Goal: Check status: Check status

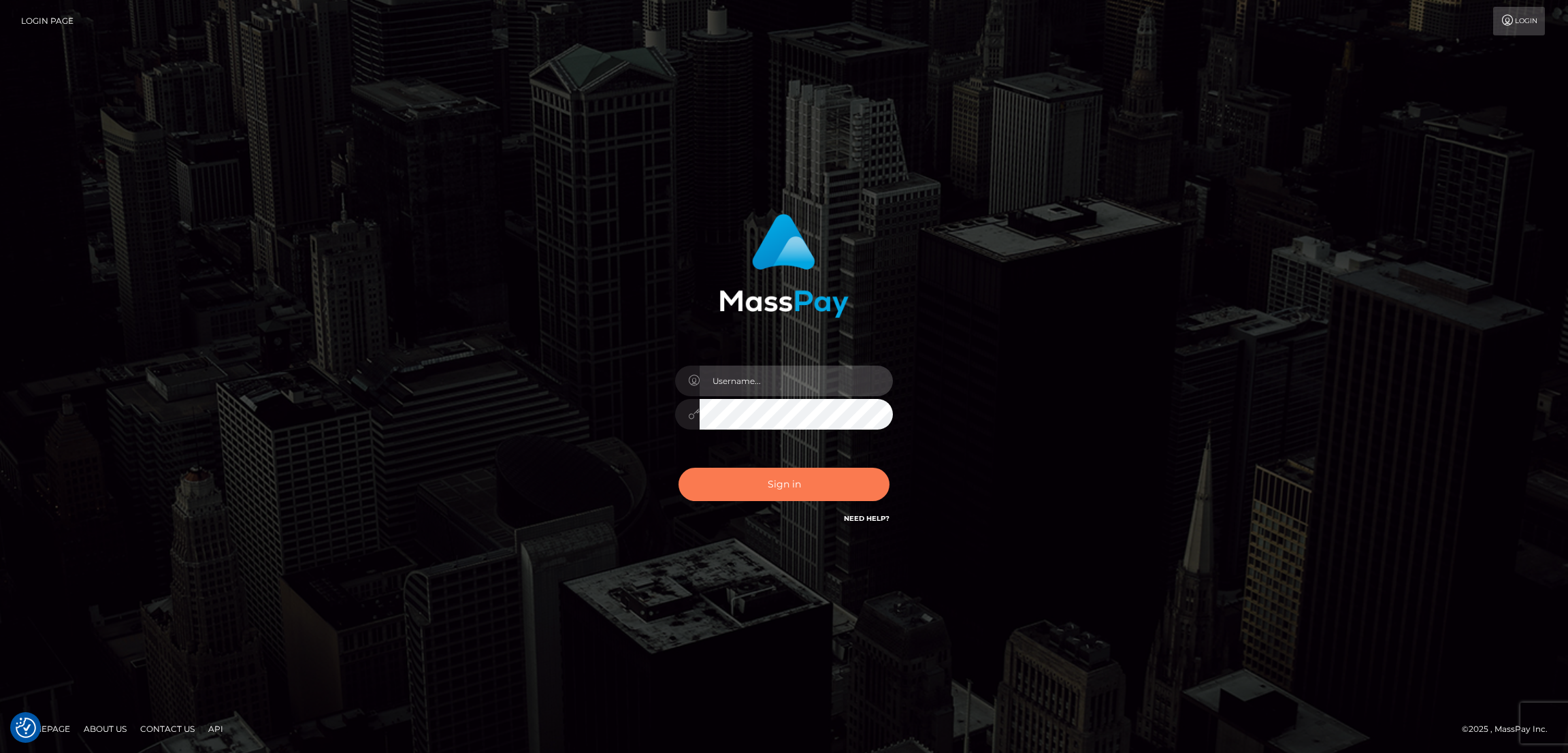
type input "nb.es"
click at [781, 489] on button "Sign in" at bounding box center [783, 484] width 211 height 33
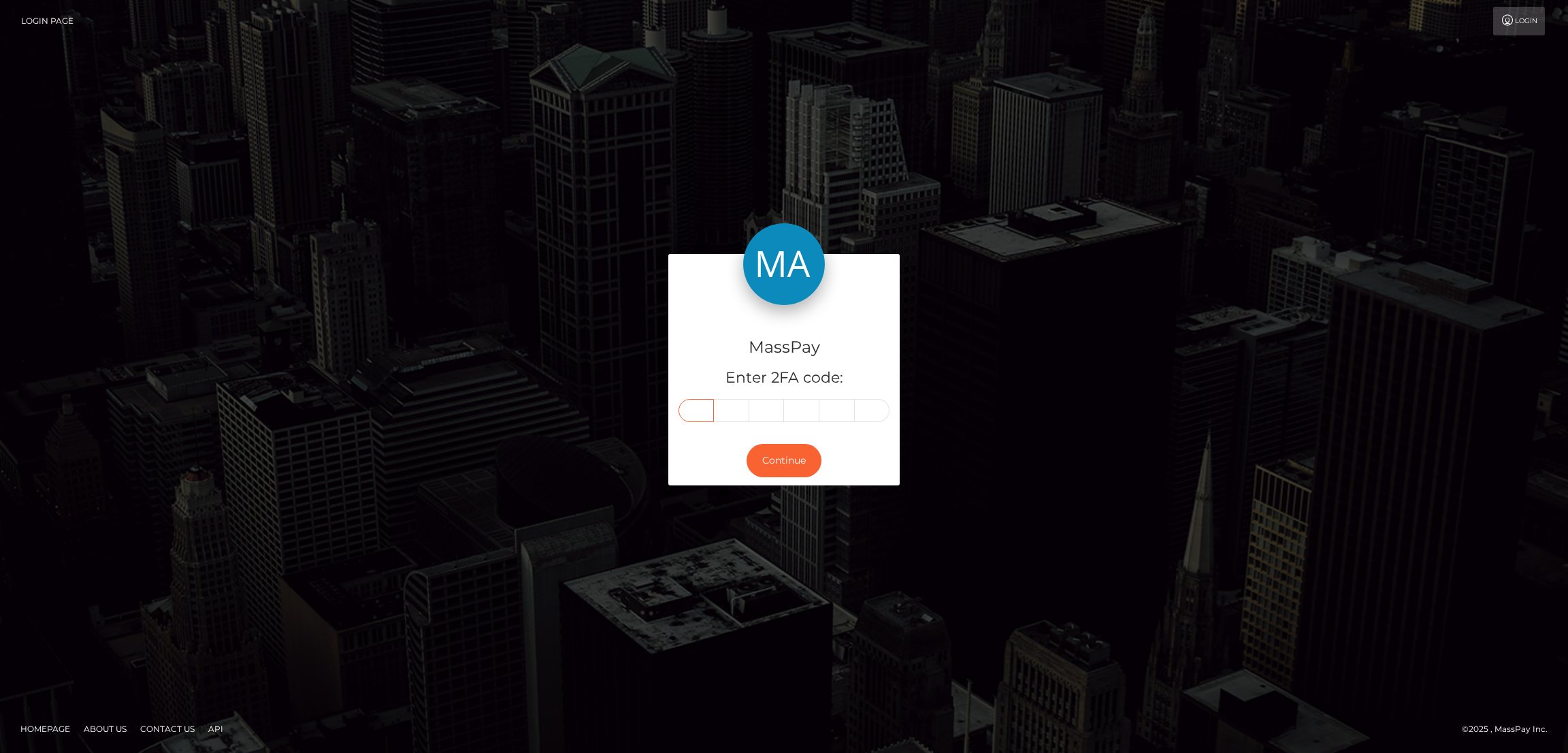
click at [703, 409] on input "text" at bounding box center [696, 410] width 36 height 23
paste input "7"
type input "7"
type input "6"
type input "4"
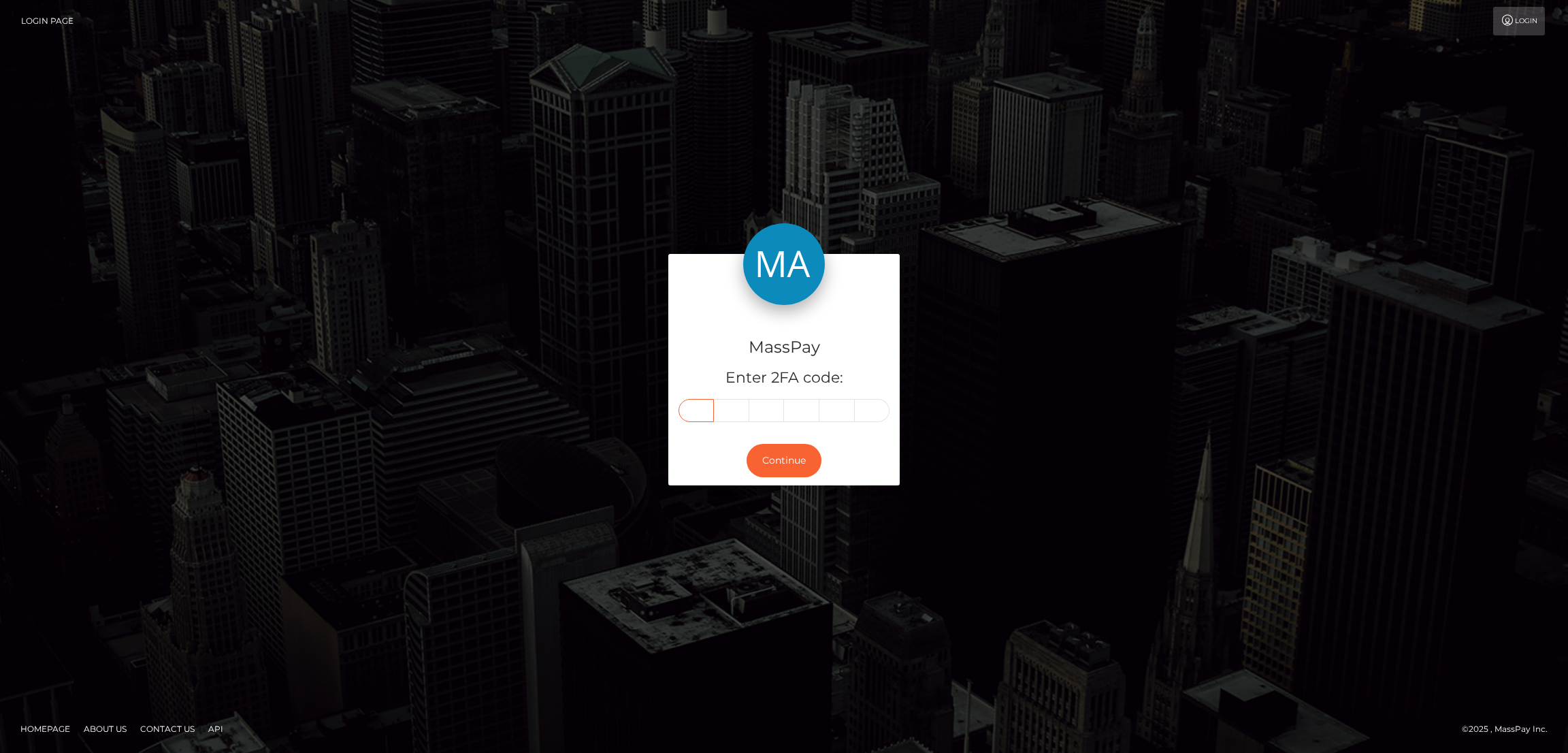
type input "7"
type input "5"
type input "6"
click at [791, 449] on button "Continue" at bounding box center [783, 460] width 75 height 33
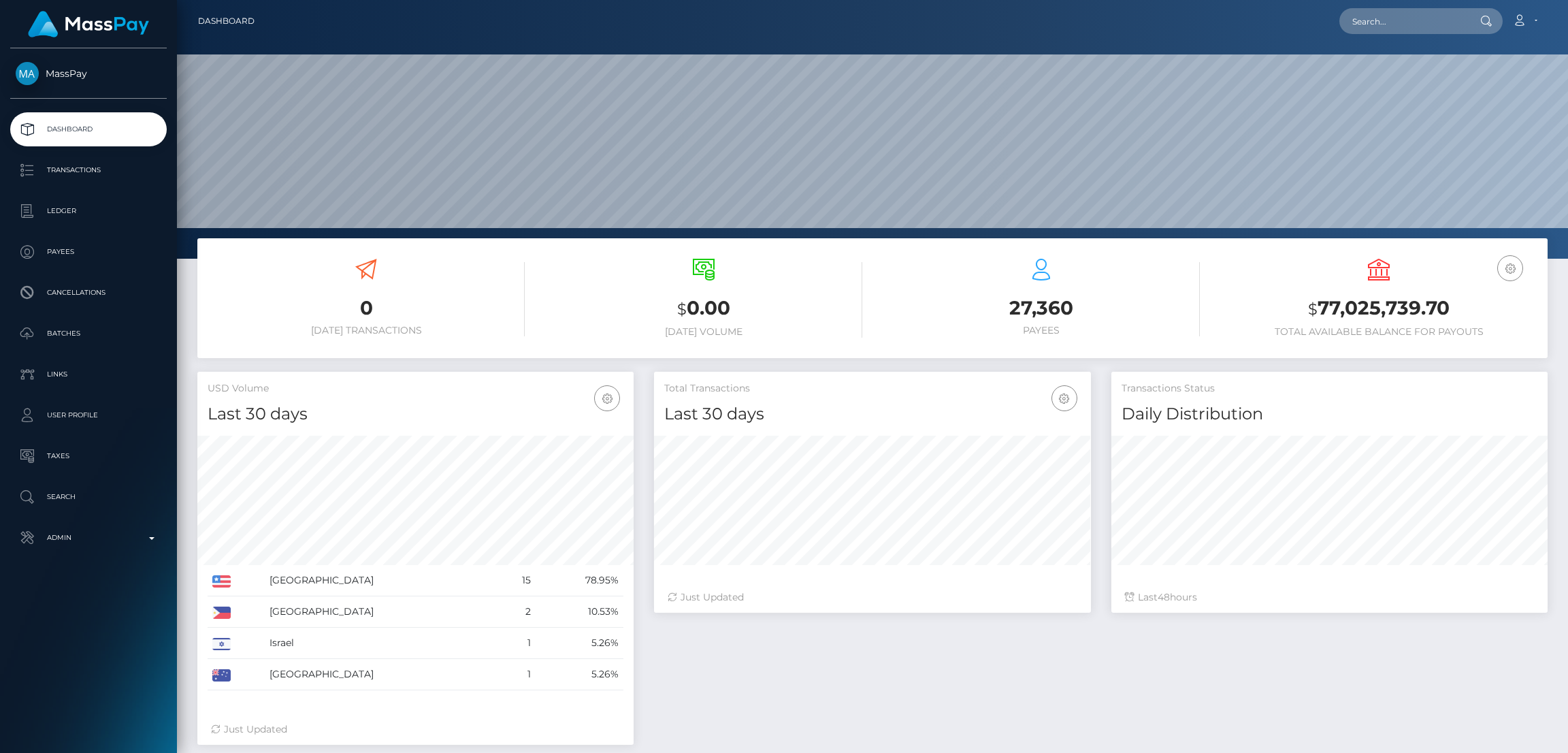
scroll to position [242, 436]
click at [1365, 25] on input "text" at bounding box center [1403, 21] width 128 height 26
paste input "[EMAIL_ADDRESS][DOMAIN_NAME]"
type input "[EMAIL_ADDRESS][DOMAIN_NAME]"
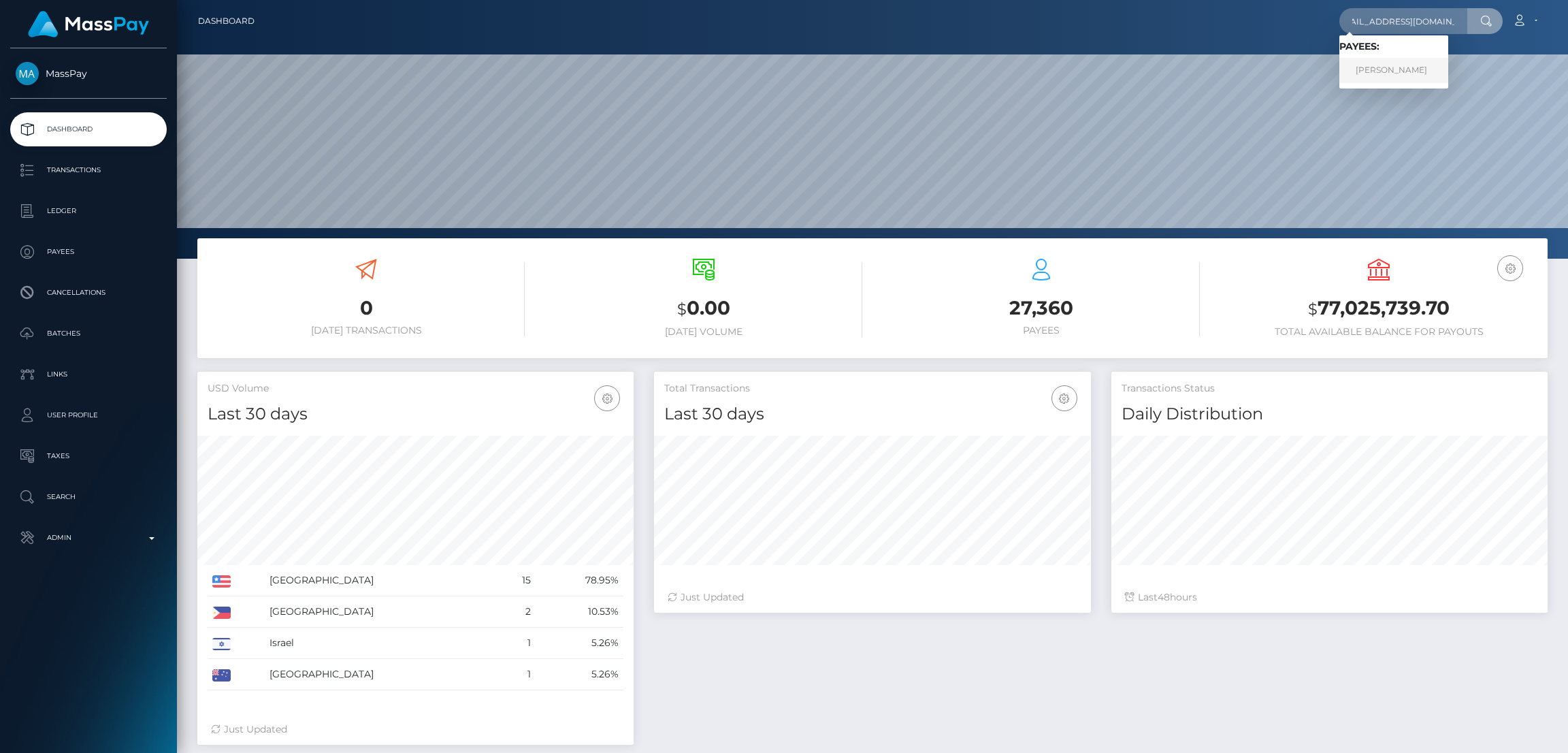
click at [1373, 78] on link "Mary lin xena Sarcon" at bounding box center [1393, 70] width 109 height 25
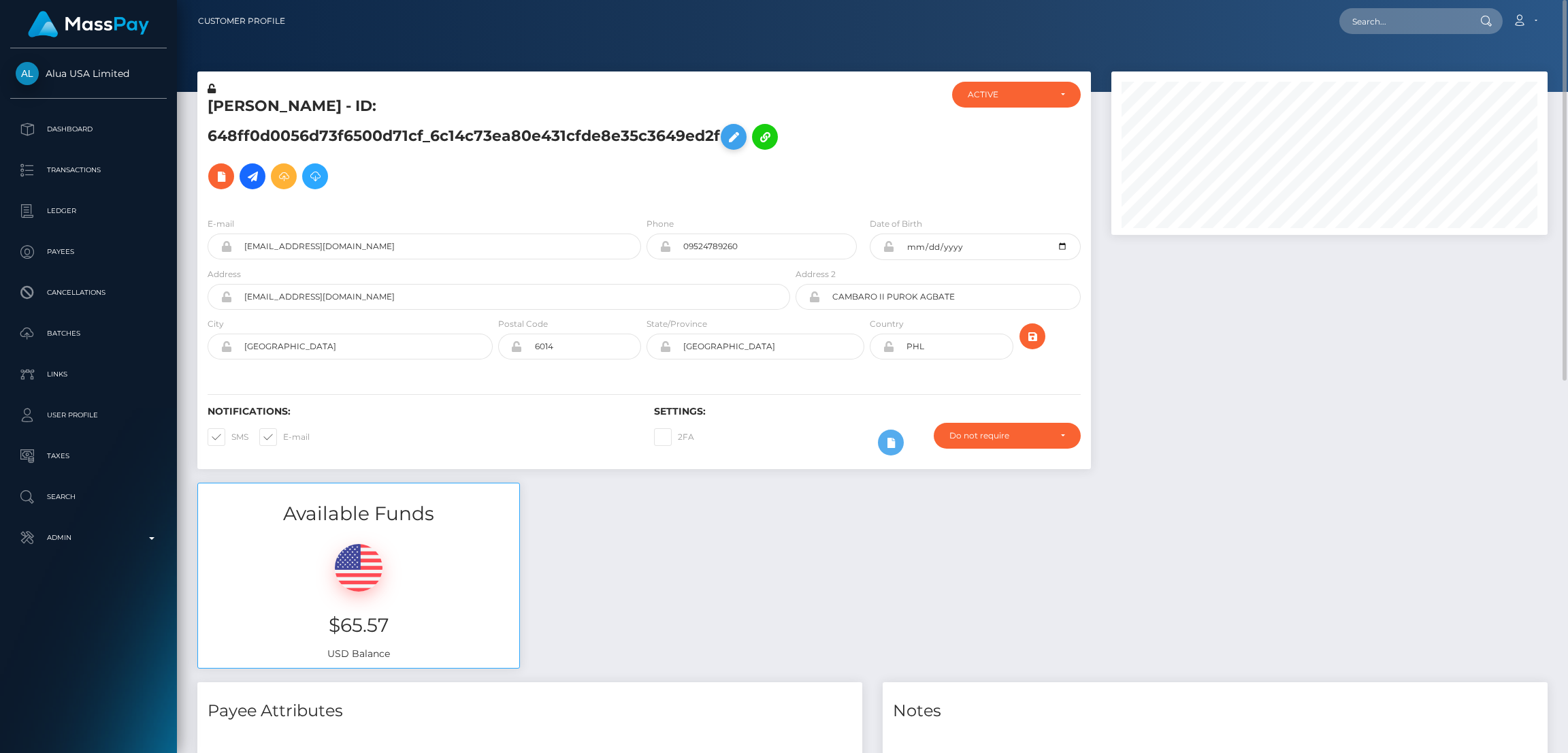
click at [736, 141] on icon at bounding box center [734, 137] width 16 height 17
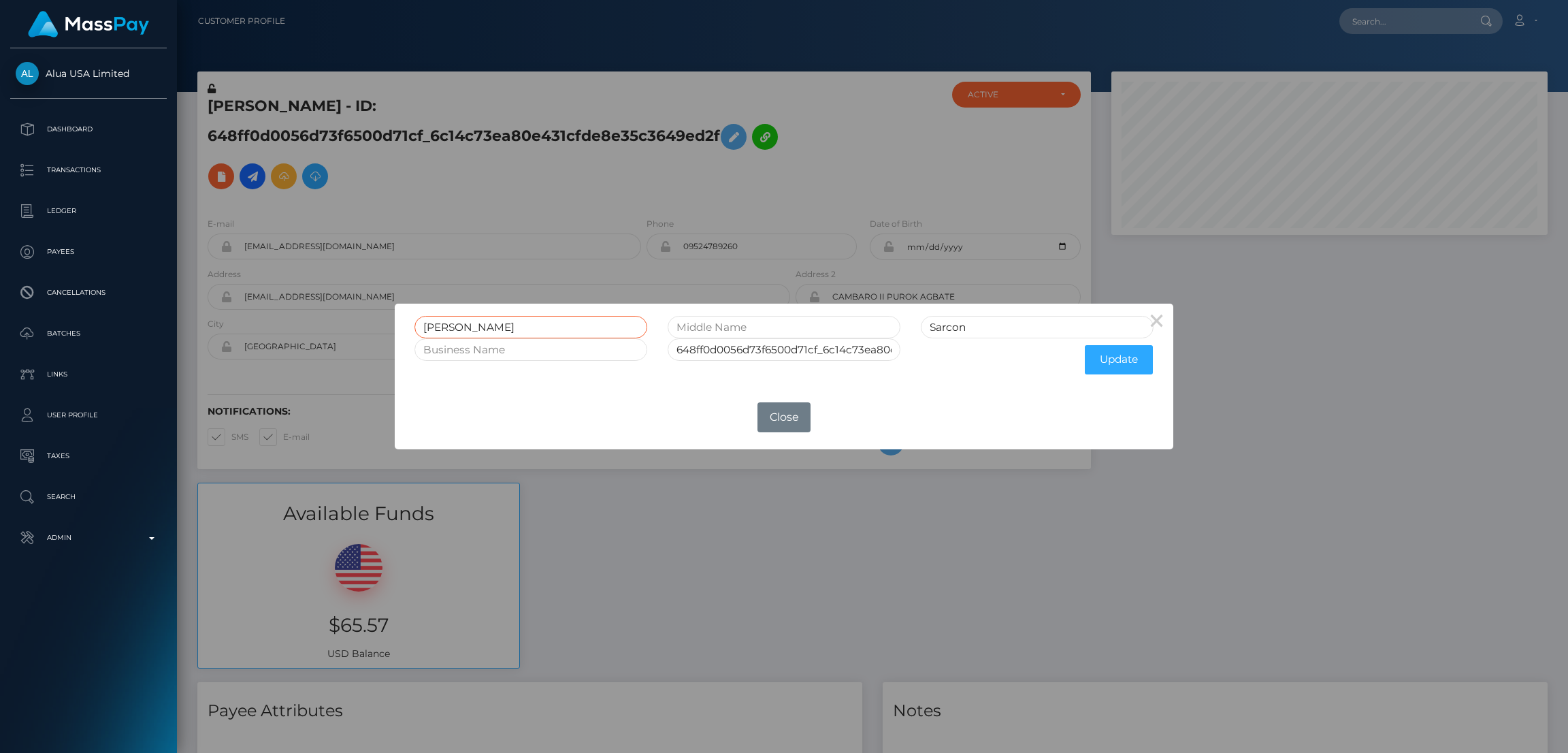
click at [451, 323] on input "[PERSON_NAME]" at bounding box center [530, 327] width 233 height 22
click at [451, 323] on input "Mary lin xena" at bounding box center [530, 327] width 233 height 22
click at [795, 410] on button "Close" at bounding box center [784, 417] width 53 height 30
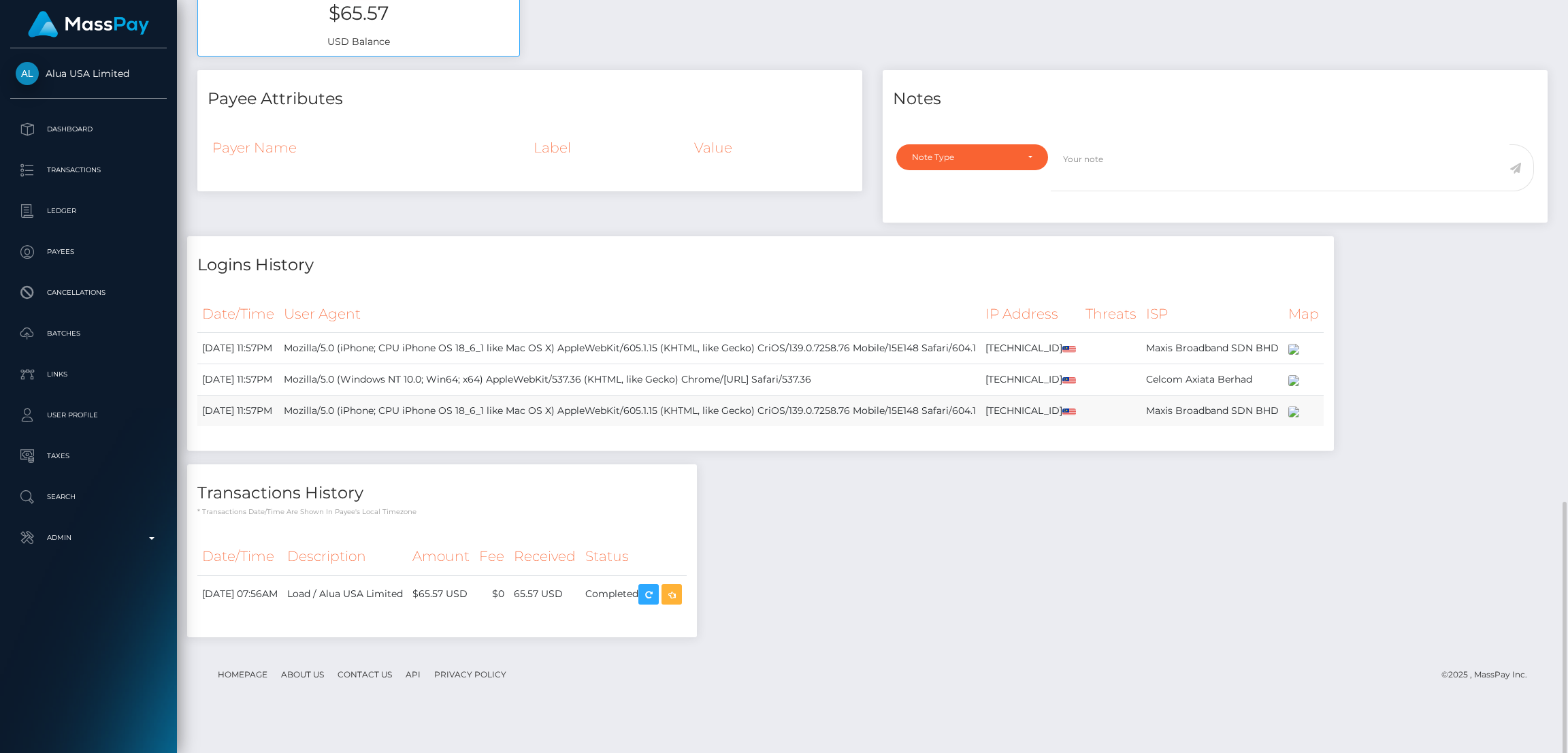
scroll to position [740, 0]
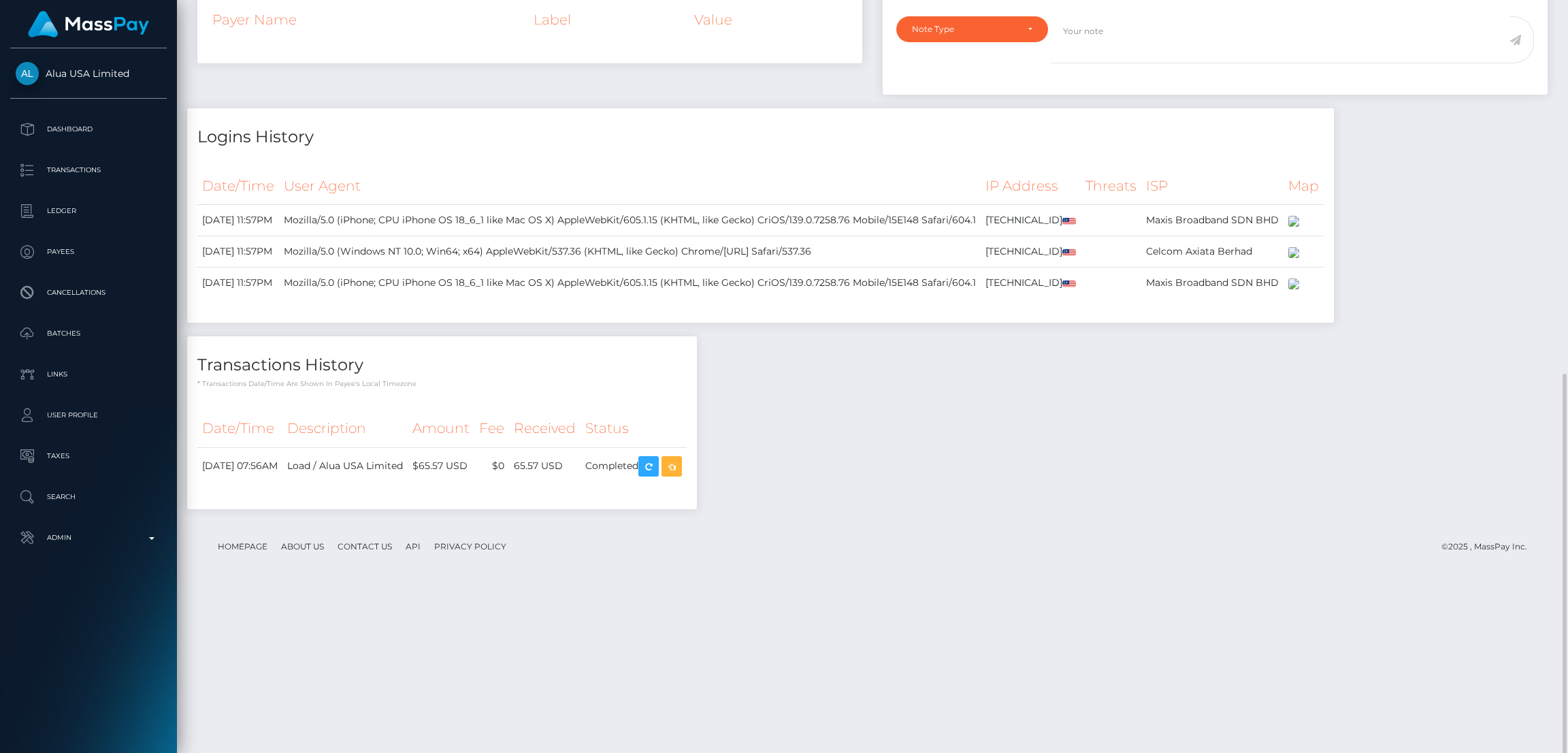
drag, startPoint x: 268, startPoint y: 557, endPoint x: 201, endPoint y: 607, distance: 83.6
drag, startPoint x: 201, startPoint y: 607, endPoint x: 198, endPoint y: 632, distance: 25.2
click at [198, 484] on td "August 25, 2025 07:56AM" at bounding box center [240, 465] width 85 height 38
drag, startPoint x: 203, startPoint y: 626, endPoint x: 275, endPoint y: 625, distance: 72.0
click at [275, 484] on td "August 25, 2025 07:56AM" at bounding box center [240, 465] width 85 height 38
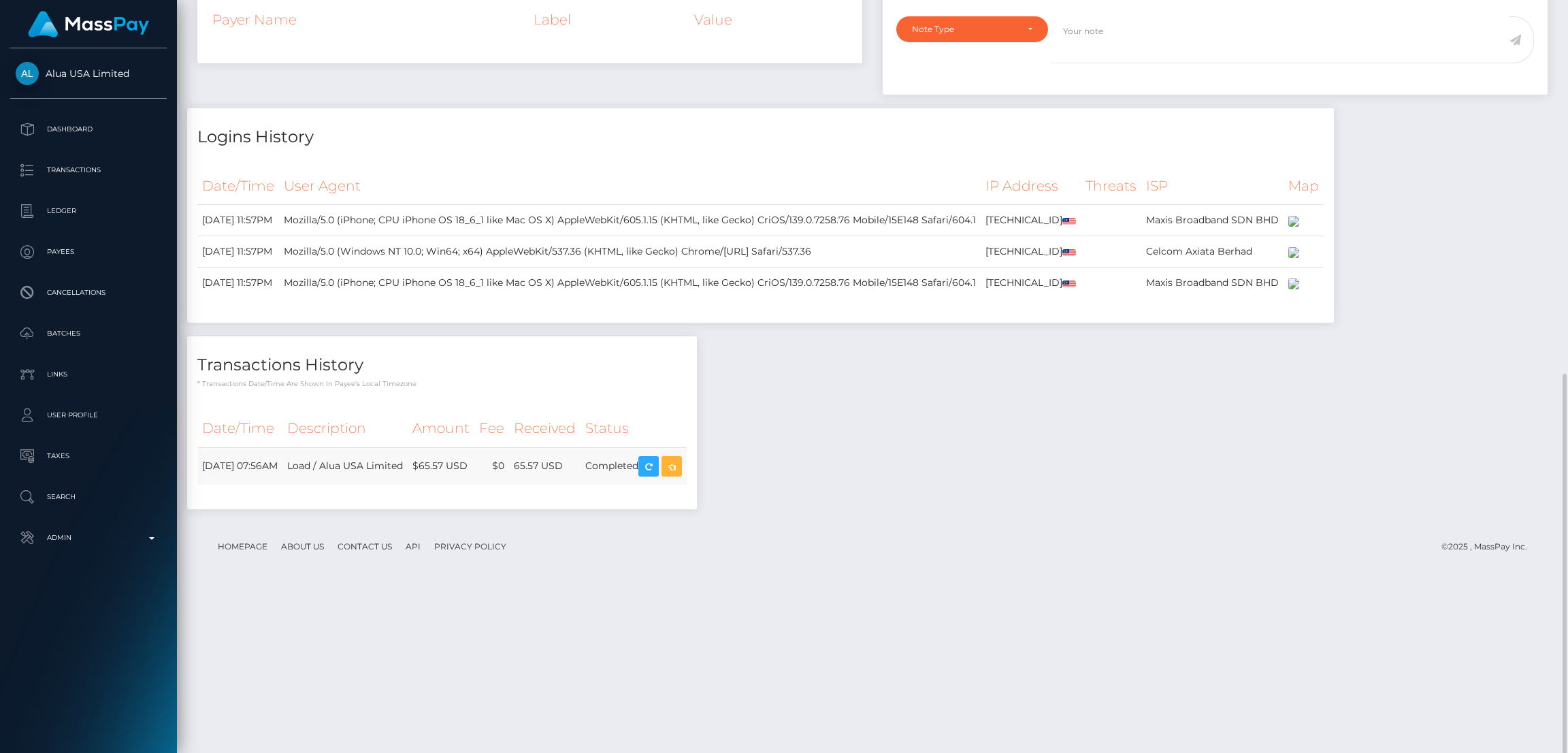
copy td "August 25, 2025"
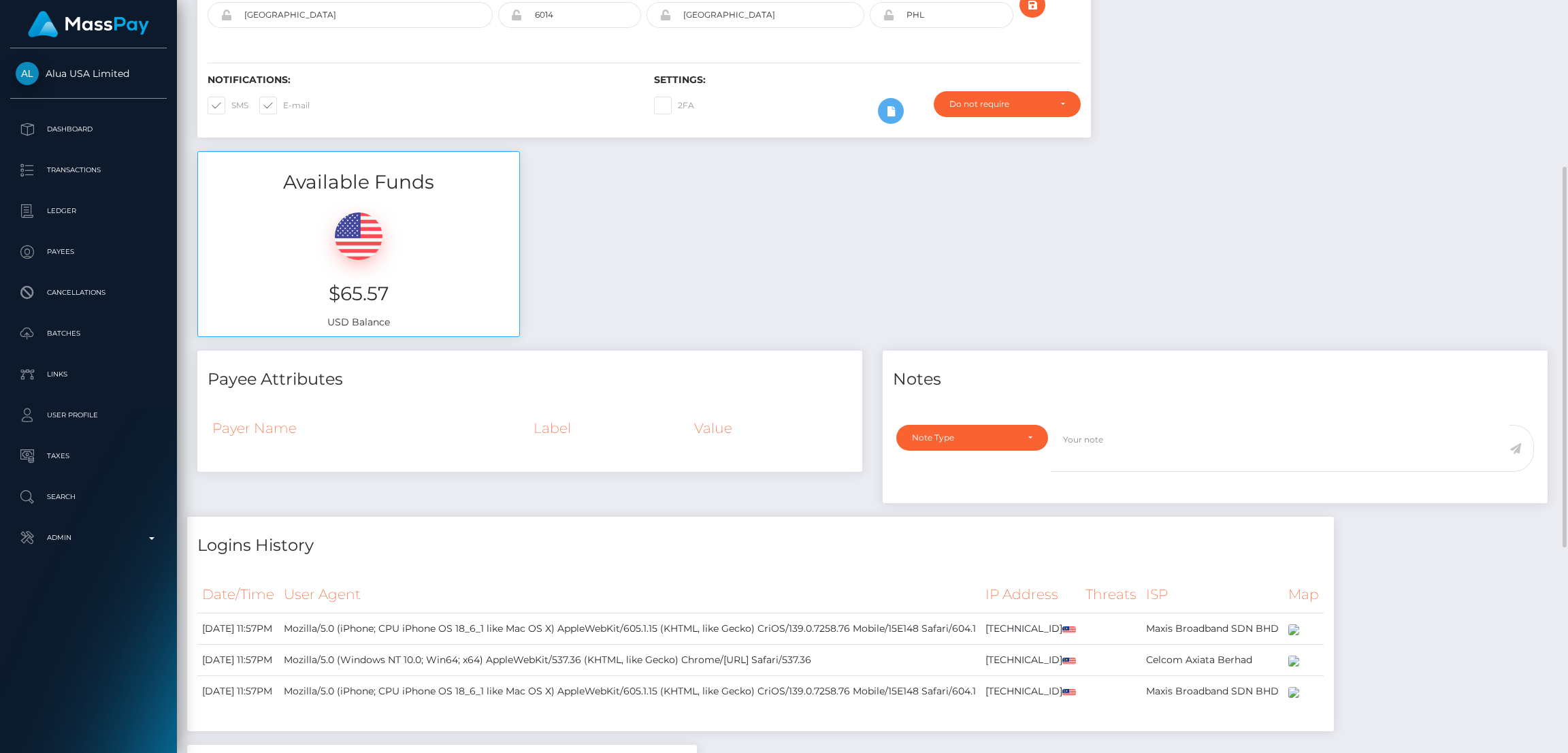
scroll to position [0, 0]
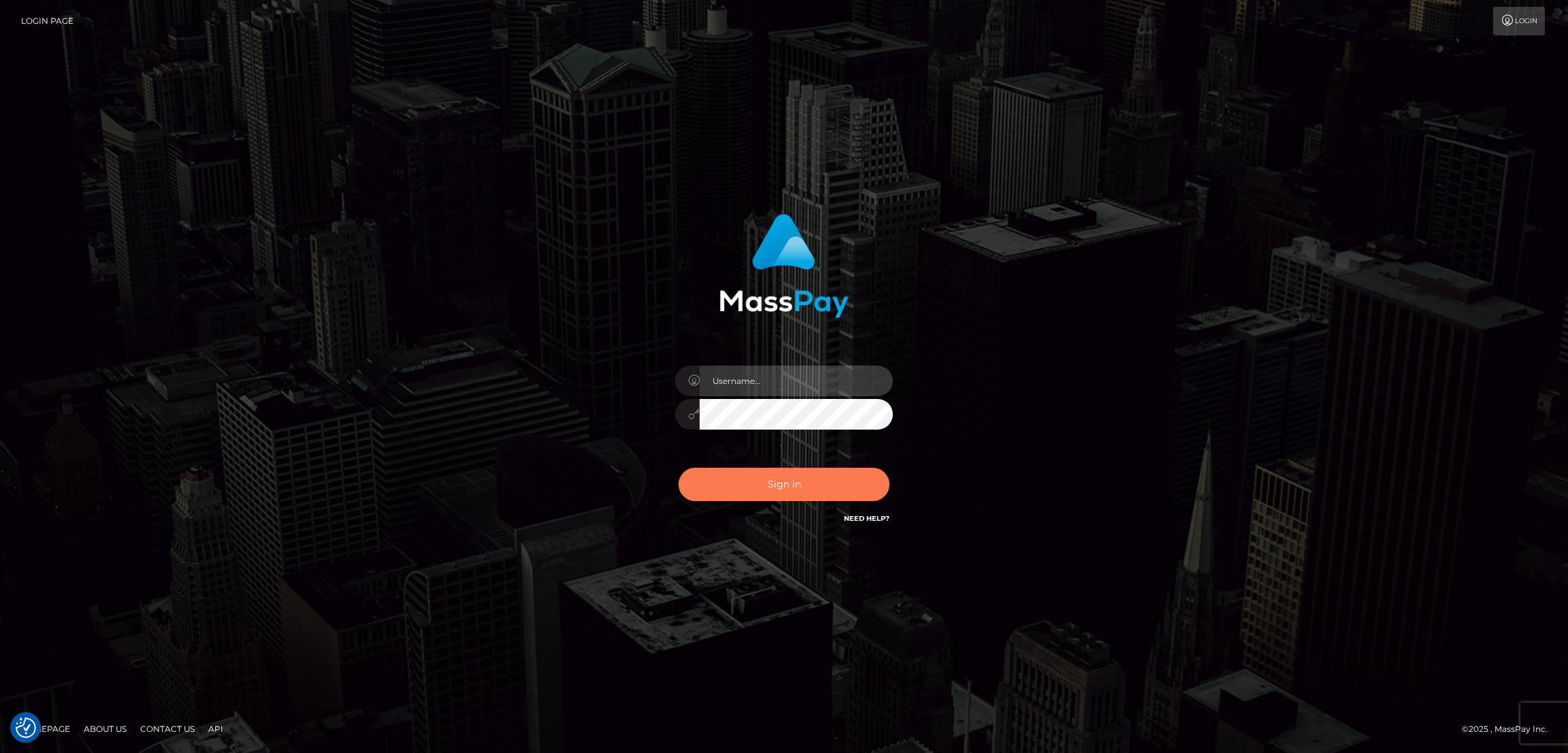
type input "[DOMAIN_NAME]"
click at [790, 476] on button "Sign in" at bounding box center [783, 484] width 211 height 33
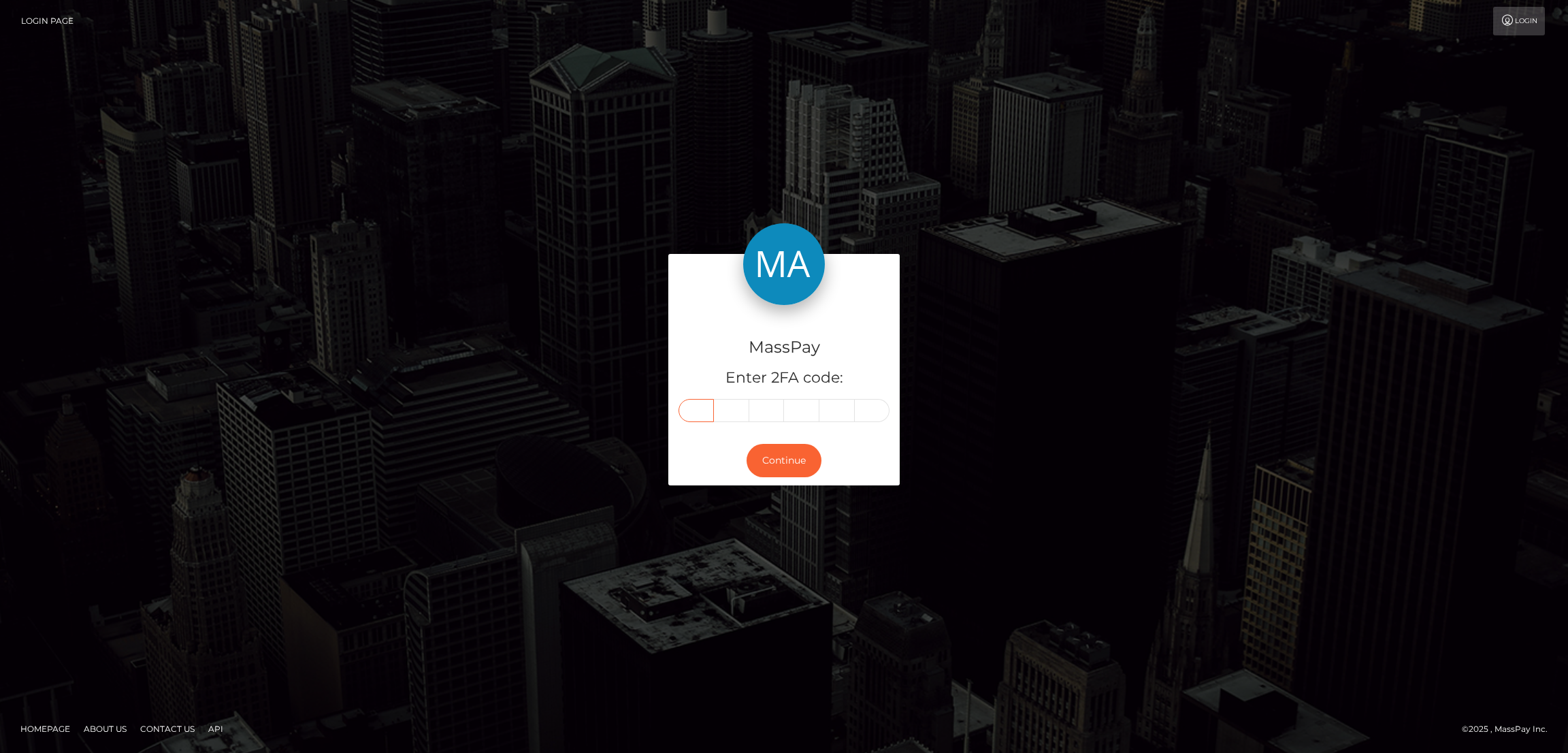
click at [704, 410] on input "text" at bounding box center [696, 410] width 36 height 23
paste input "3"
type input "3"
type input "9"
type input "4"
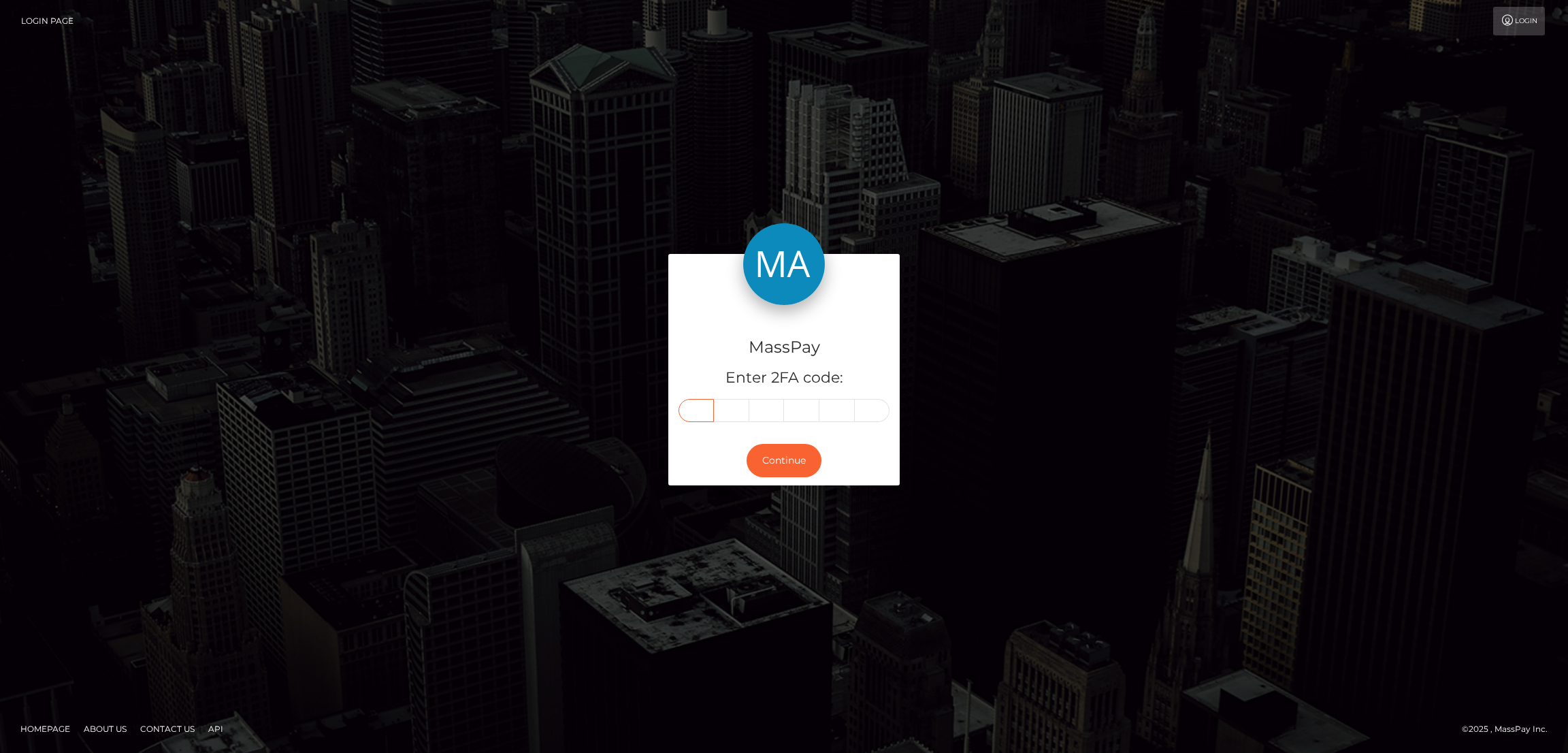
type input "0"
type input "8"
type input "4"
click at [785, 464] on button "Continue" at bounding box center [783, 460] width 75 height 33
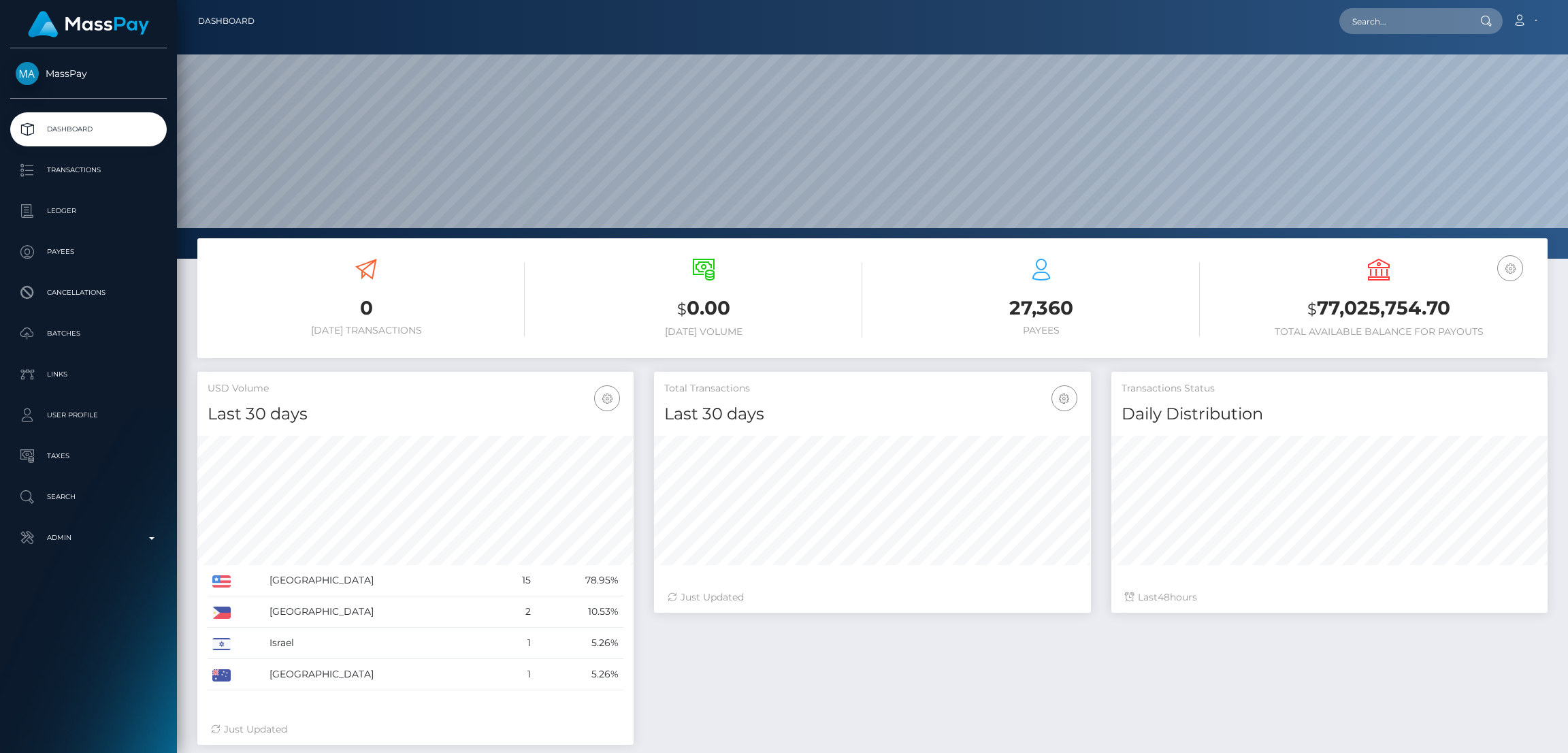
scroll to position [258, 1390]
click at [1410, 24] on input "text" at bounding box center [1403, 21] width 128 height 26
paste input "marylinonly1998@gmail.com"
type input "marylinonly1998@gmail.com"
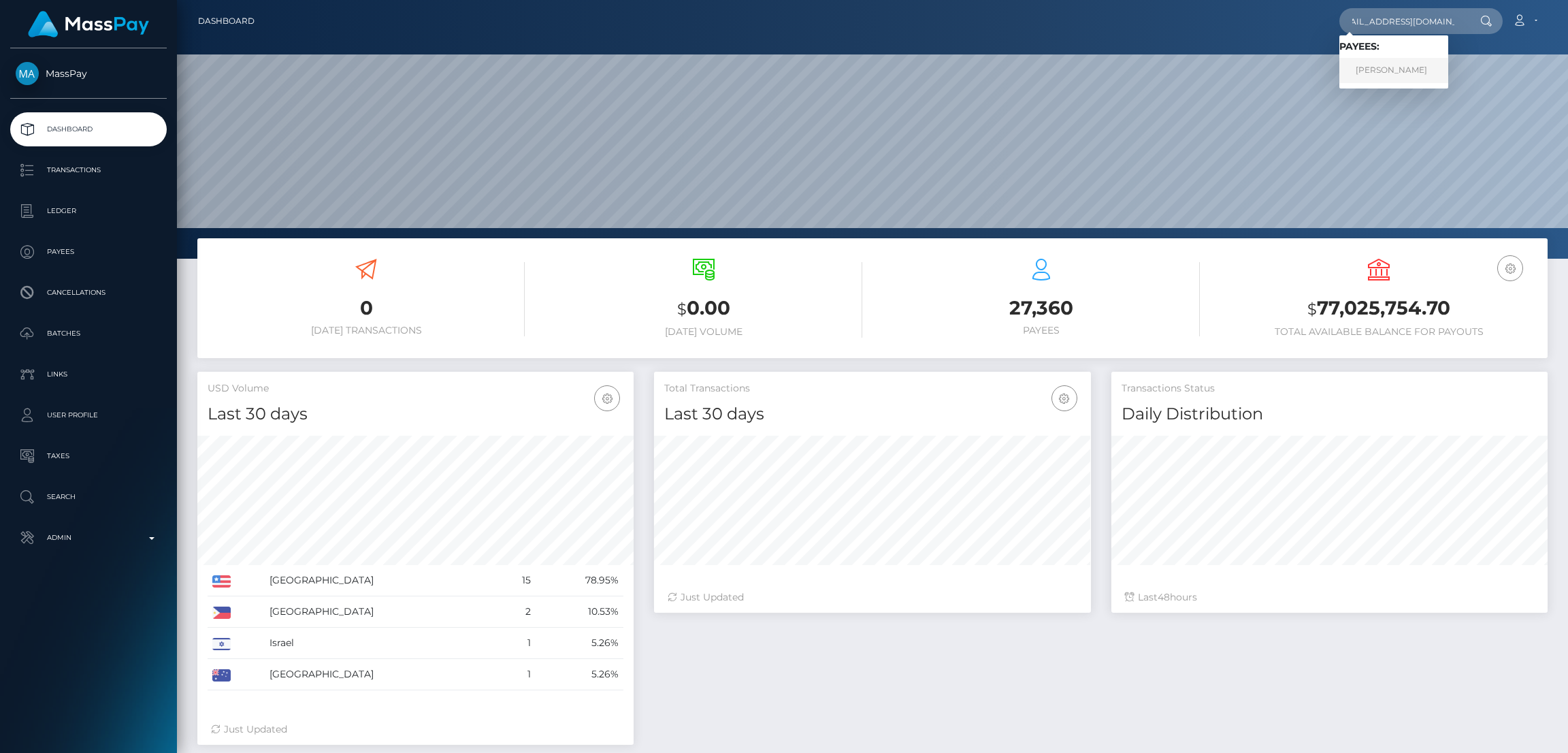
click at [1388, 67] on link "Mary lin xena Sarcon" at bounding box center [1393, 70] width 109 height 25
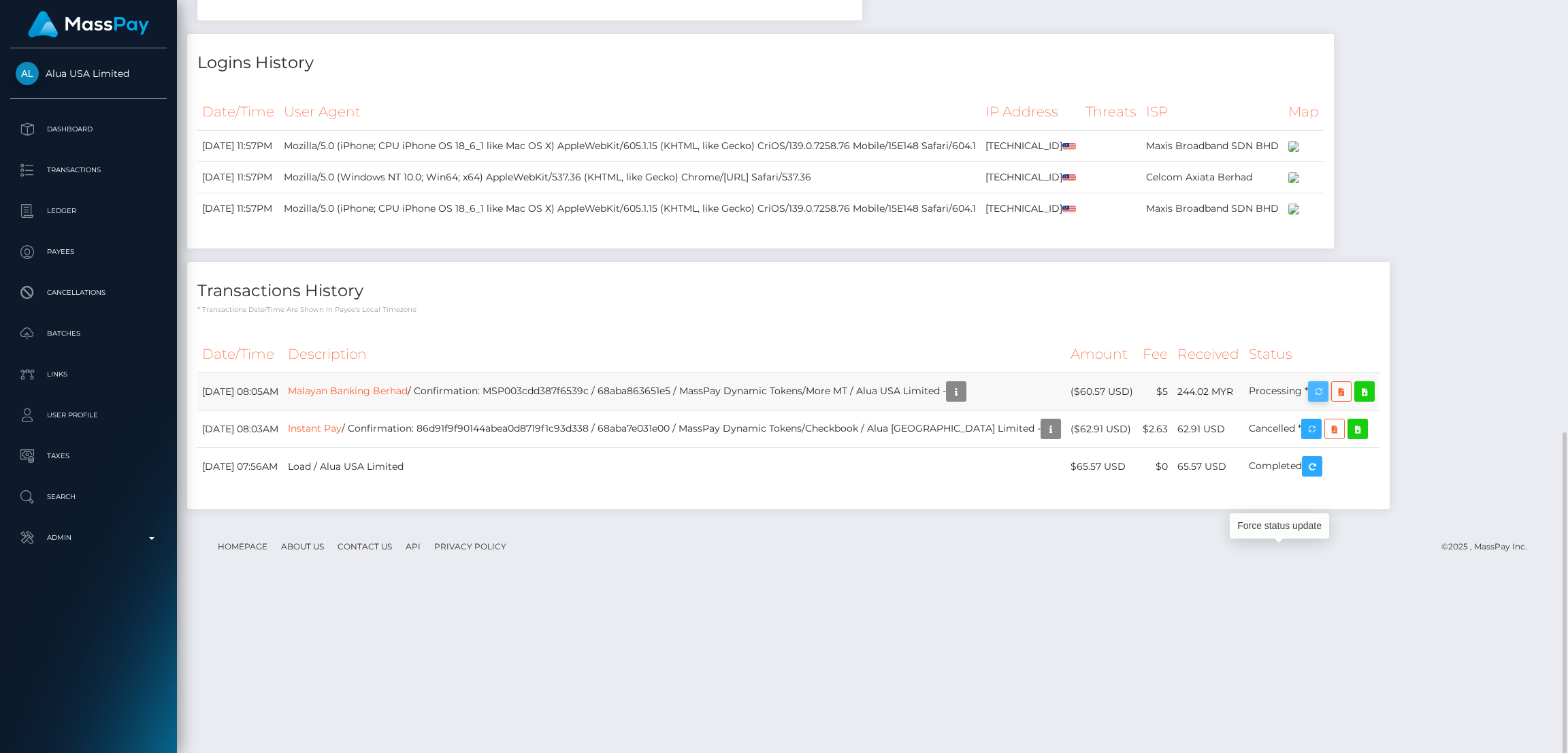
scroll to position [163, 436]
click at [1310, 400] on icon "button" at bounding box center [1318, 391] width 16 height 17
click at [1268, 523] on div "Force status update" at bounding box center [1279, 526] width 99 height 25
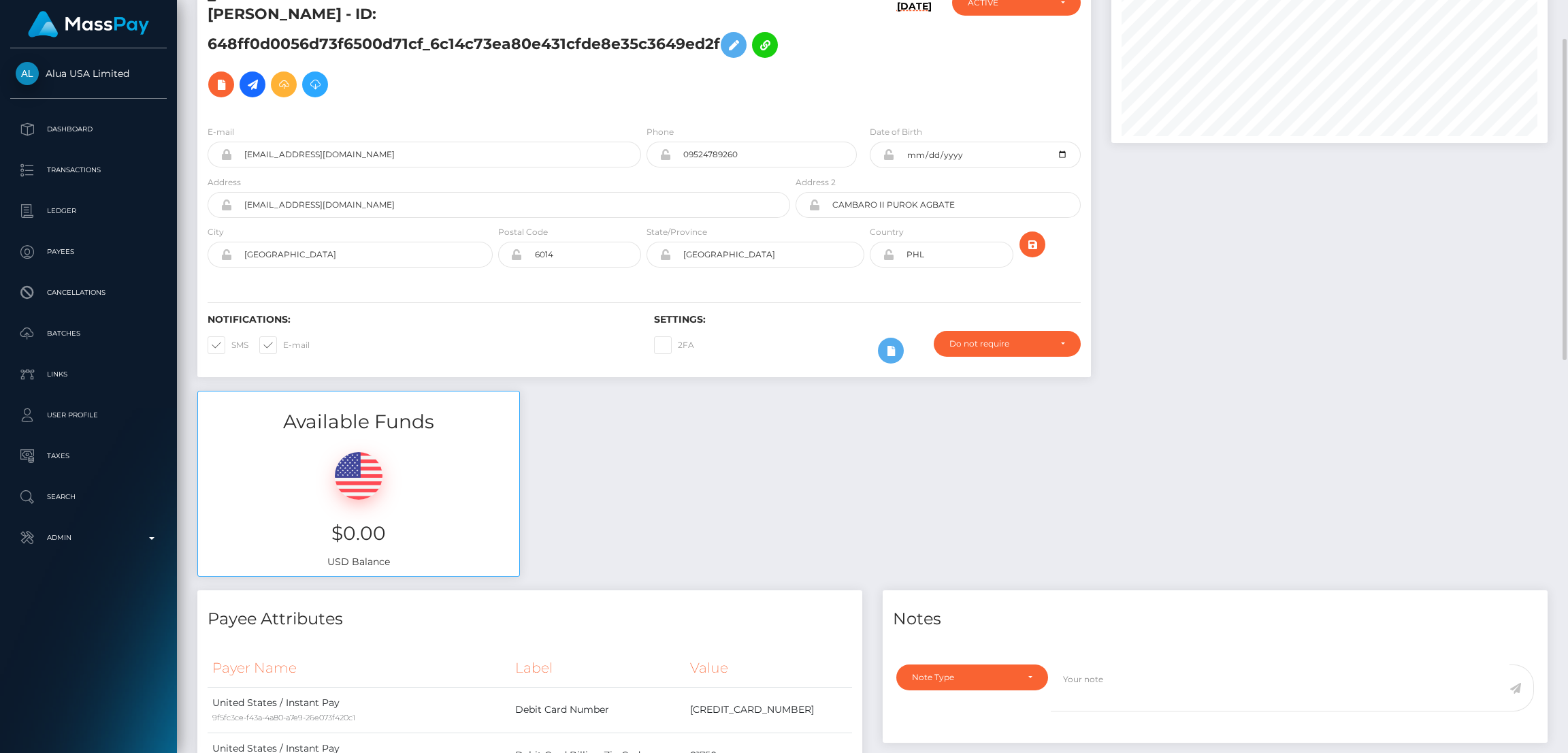
scroll to position [0, 0]
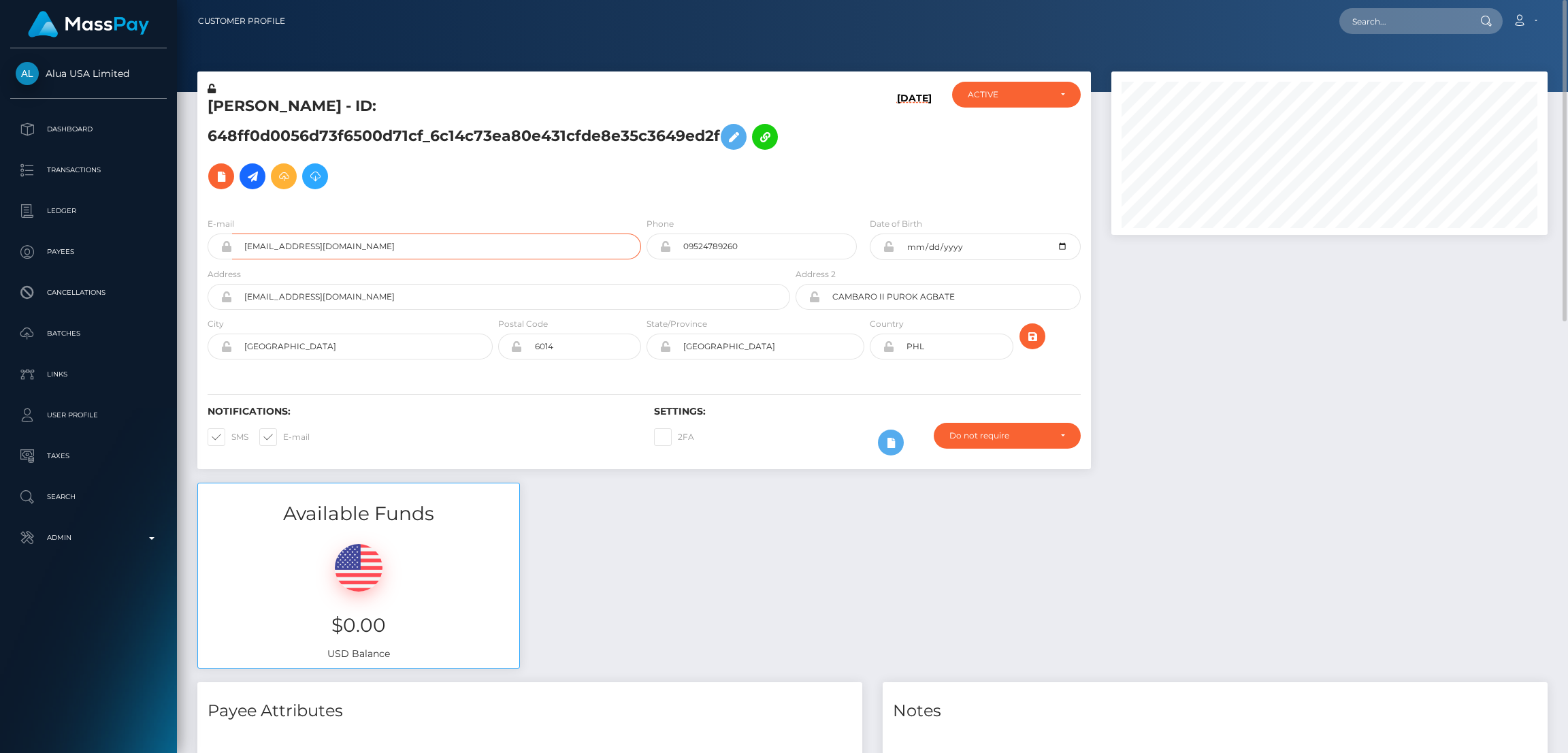
click at [309, 246] on input "marylinonly1998@gmail.com" at bounding box center [436, 246] width 409 height 26
click at [310, 246] on input "marylinonly1998@gmail.com" at bounding box center [436, 246] width 409 height 26
